Goal: Information Seeking & Learning: Learn about a topic

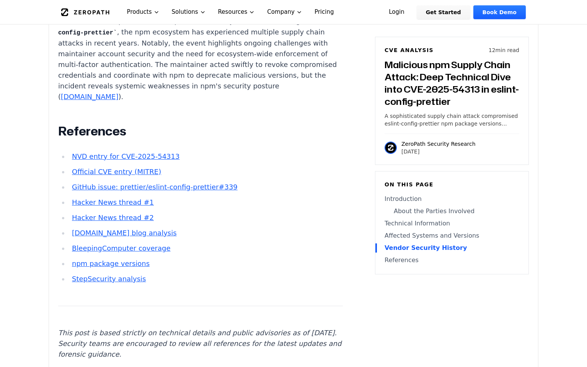
scroll to position [1798, 0]
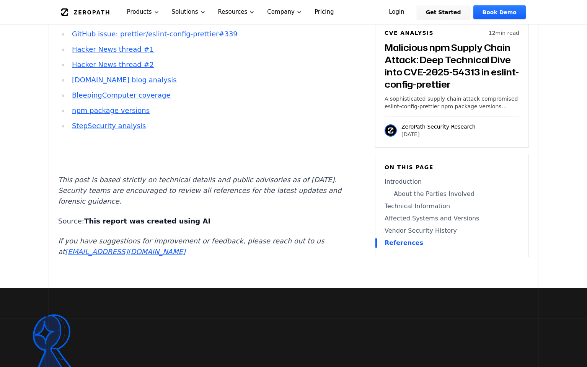
click at [122, 130] on link "StepSecurity analysis" at bounding box center [109, 126] width 74 height 8
click at [135, 84] on link "[DOMAIN_NAME] blog analysis" at bounding box center [124, 80] width 105 height 8
